Goal: Information Seeking & Learning: Learn about a topic

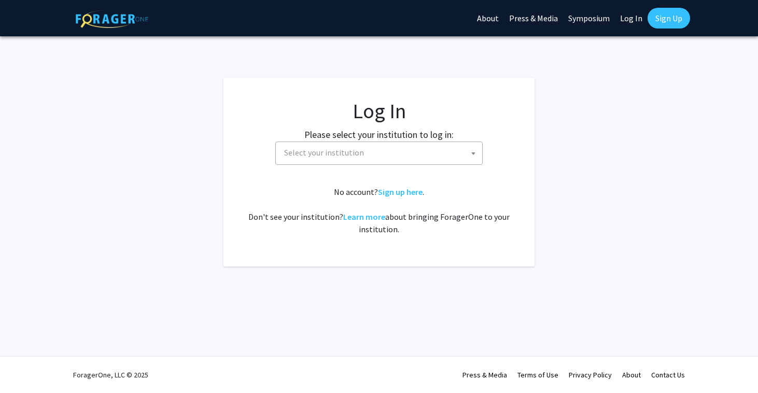
click at [462, 154] on span "Select your institution" at bounding box center [381, 152] width 202 height 21
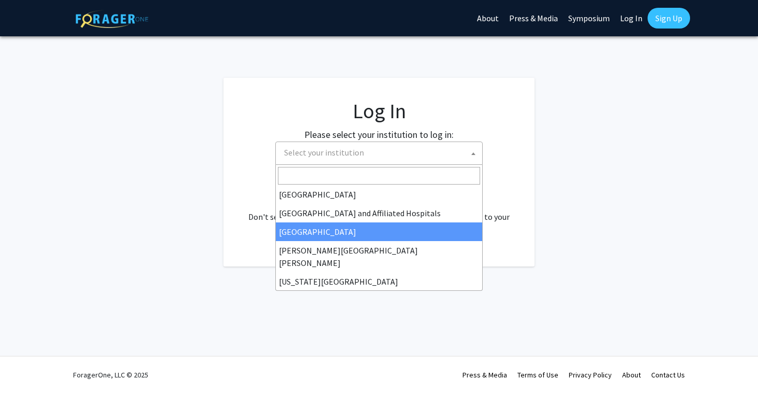
scroll to position [170, 0]
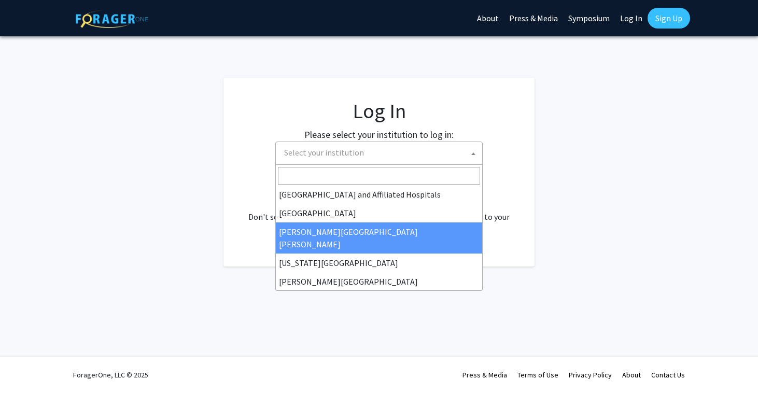
select select "1"
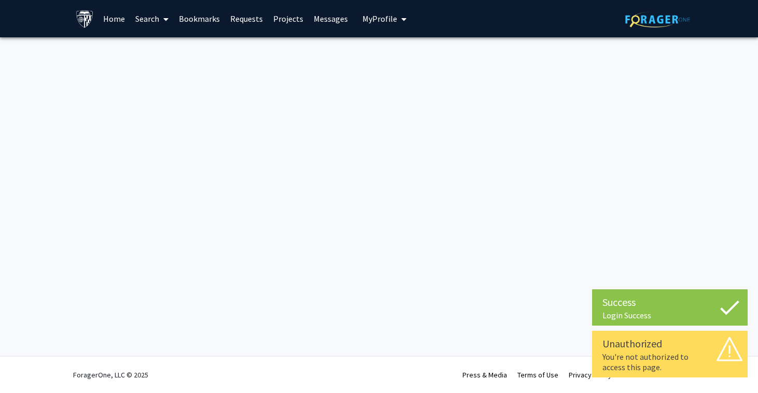
click at [140, 20] on link "Search" at bounding box center [152, 19] width 44 height 36
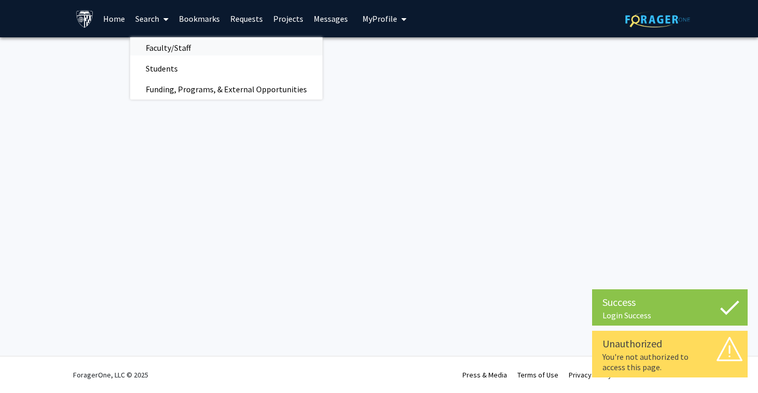
click at [168, 47] on span "Faculty/Staff" at bounding box center [168, 47] width 76 height 21
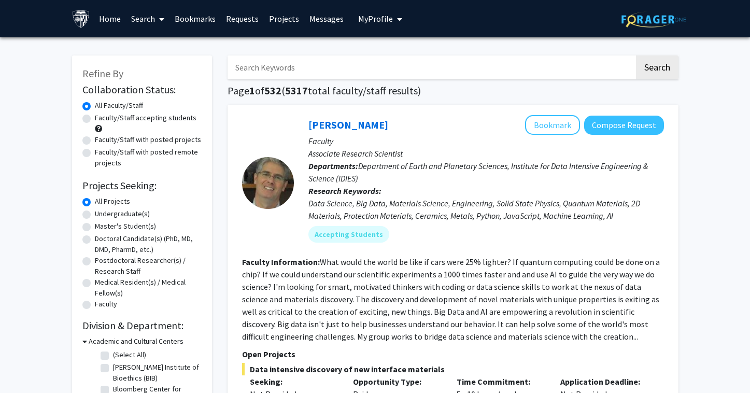
click at [135, 228] on label "Master's Student(s)" at bounding box center [125, 226] width 61 height 11
click at [102, 228] on input "Master's Student(s)" at bounding box center [98, 224] width 7 height 7
radio input "true"
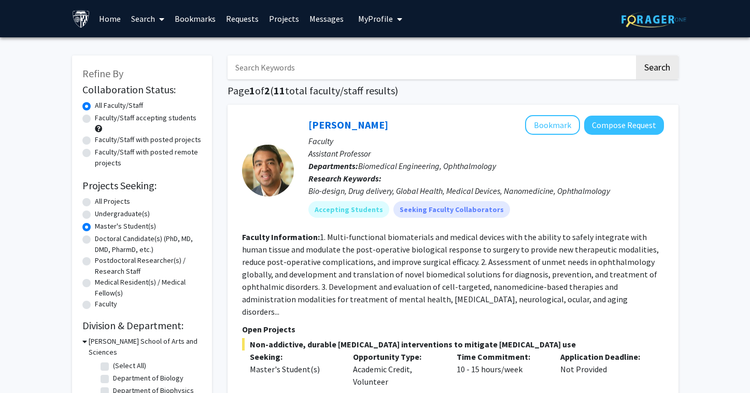
click at [143, 120] on label "Faculty/Staff accepting students" at bounding box center [146, 118] width 102 height 11
click at [102, 119] on input "Faculty/Staff accepting students" at bounding box center [98, 116] width 7 height 7
radio input "true"
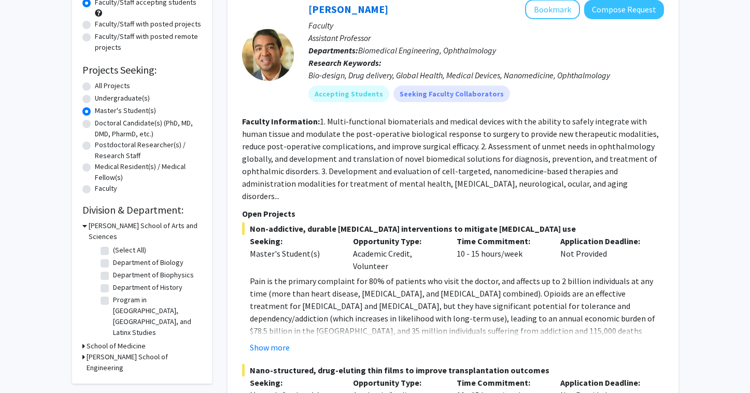
scroll to position [240, 0]
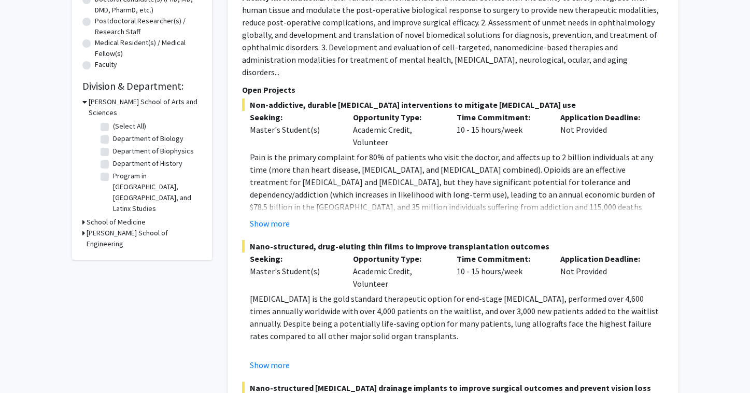
click at [85, 217] on div "School of Medicine" at bounding box center [141, 222] width 119 height 11
click at [82, 217] on icon at bounding box center [83, 222] width 3 height 11
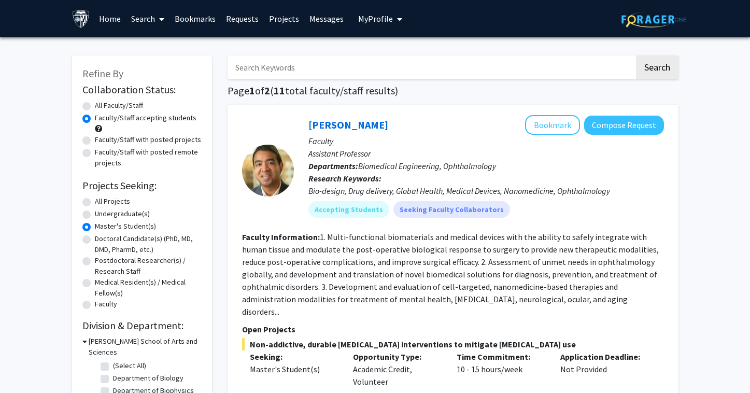
scroll to position [0, 0]
click at [393, 30] on span "My profile dropdown to access profile and logout" at bounding box center [397, 19] width 9 height 36
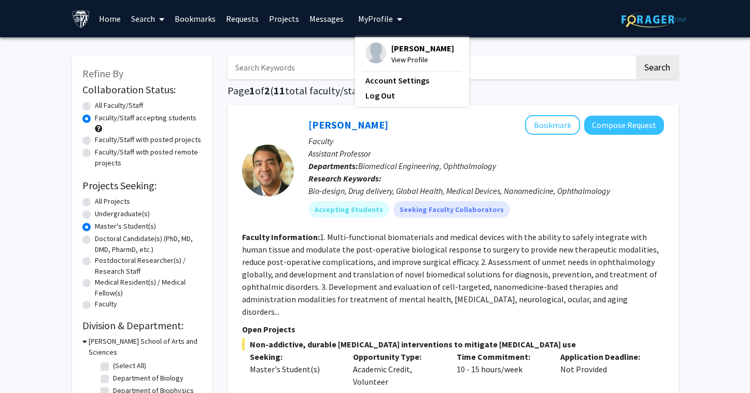
click at [381, 104] on div "Aarushi Tyagi View Profile Account Settings Log Out" at bounding box center [412, 71] width 114 height 69
click at [374, 101] on link "Log Out" at bounding box center [412, 95] width 93 height 12
